Goal: Feedback & Contribution: Leave review/rating

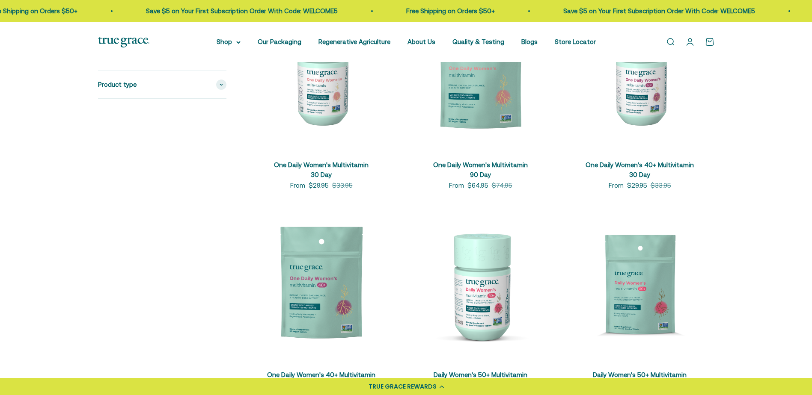
scroll to position [300, 0]
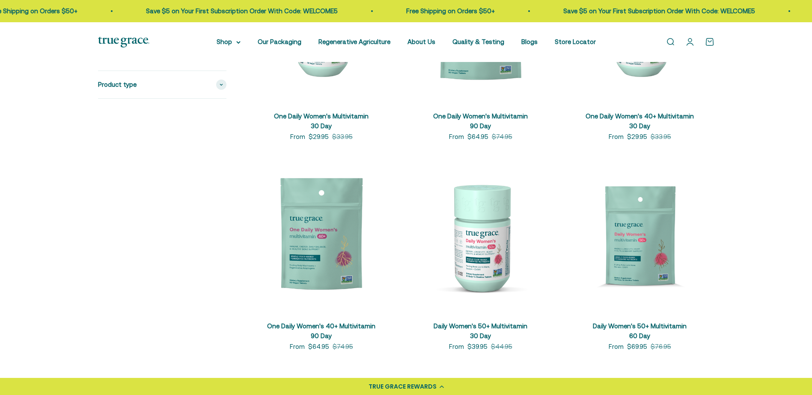
click at [491, 259] on img at bounding box center [480, 237] width 149 height 149
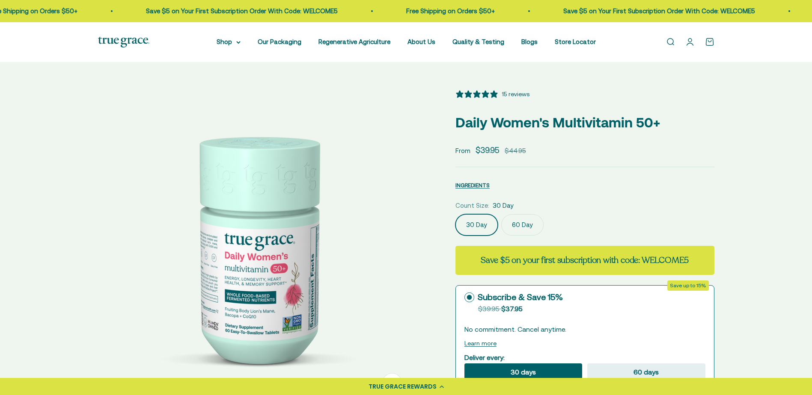
select select "3"
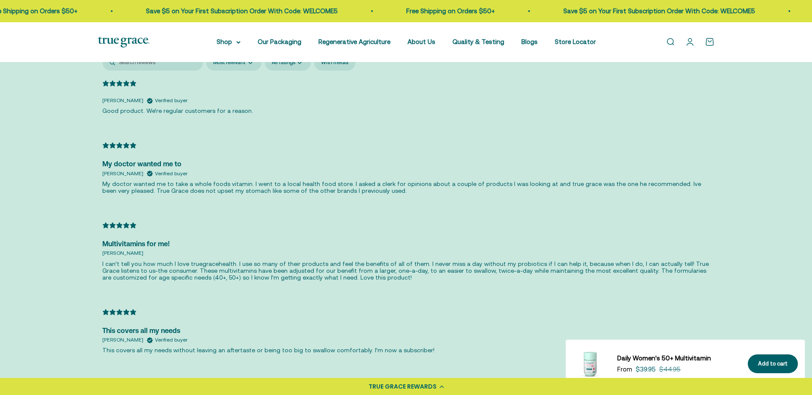
scroll to position [1968, 0]
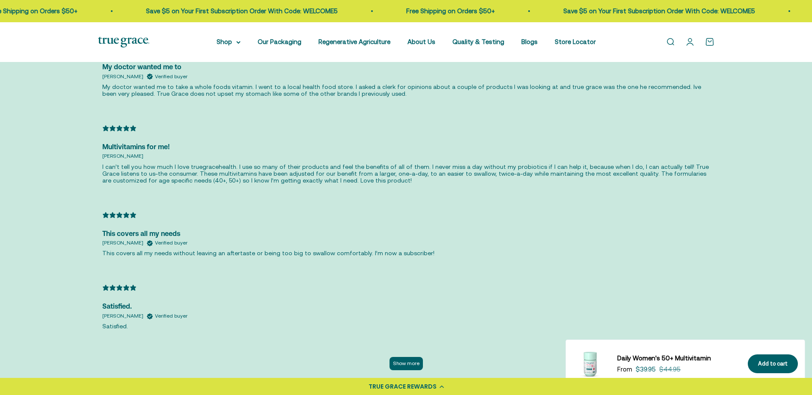
click at [684, 308] on div "Satisfied." at bounding box center [406, 306] width 608 height 11
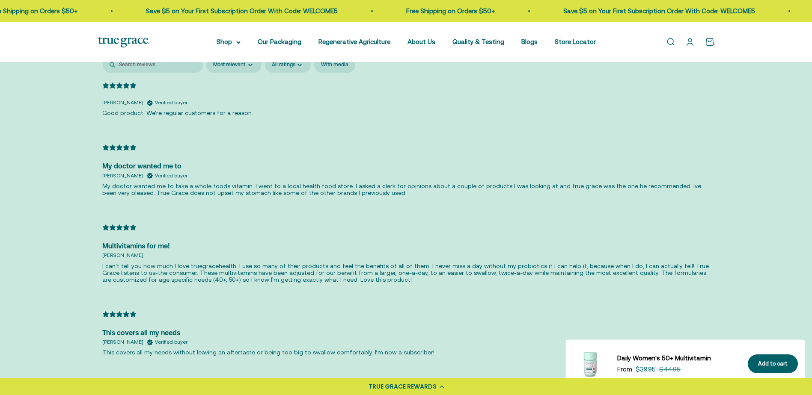
scroll to position [1712, 0]
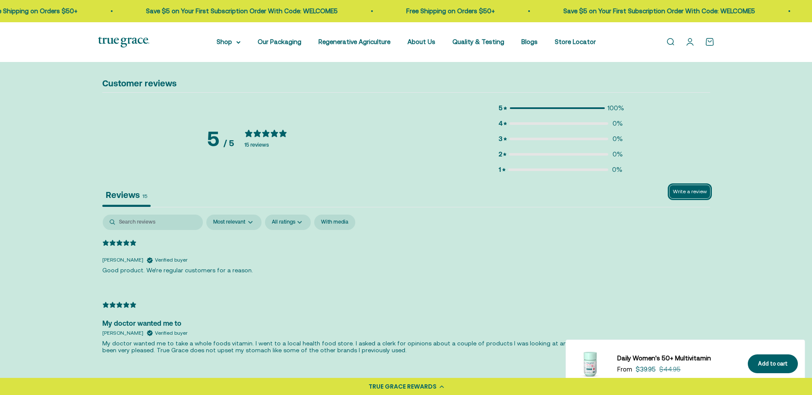
click at [685, 193] on button "Write a review" at bounding box center [689, 191] width 41 height 13
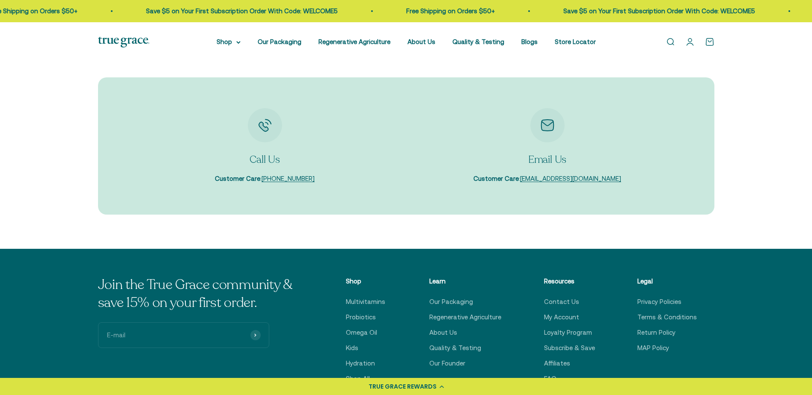
scroll to position [2781, 0]
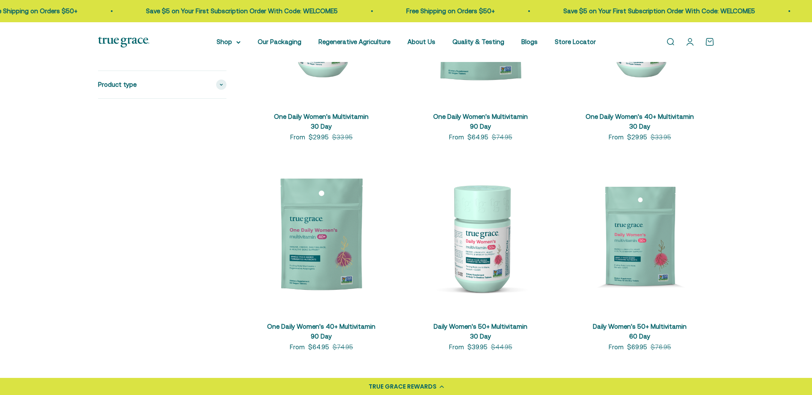
scroll to position [300, 0]
click at [630, 252] on img at bounding box center [639, 237] width 149 height 149
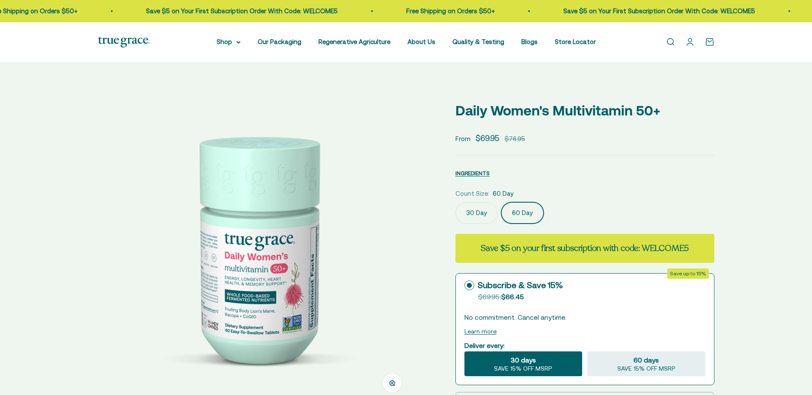
scroll to position [0, 326]
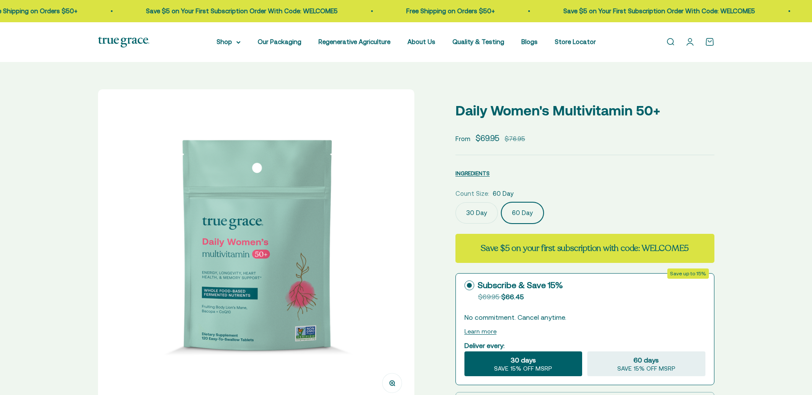
select select "3"
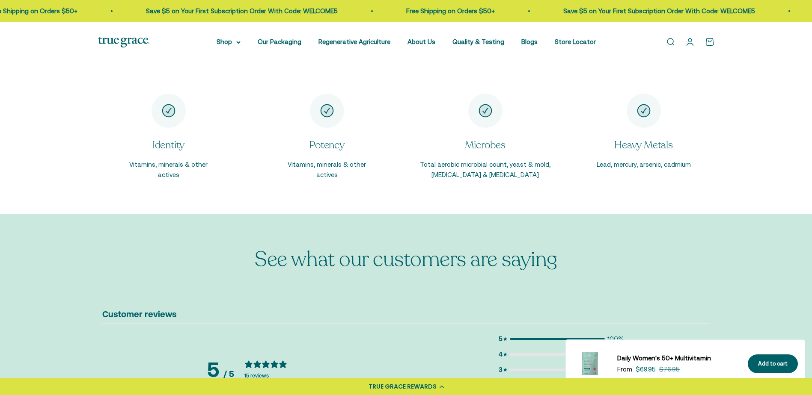
scroll to position [1583, 0]
